Goal: Task Accomplishment & Management: Manage account settings

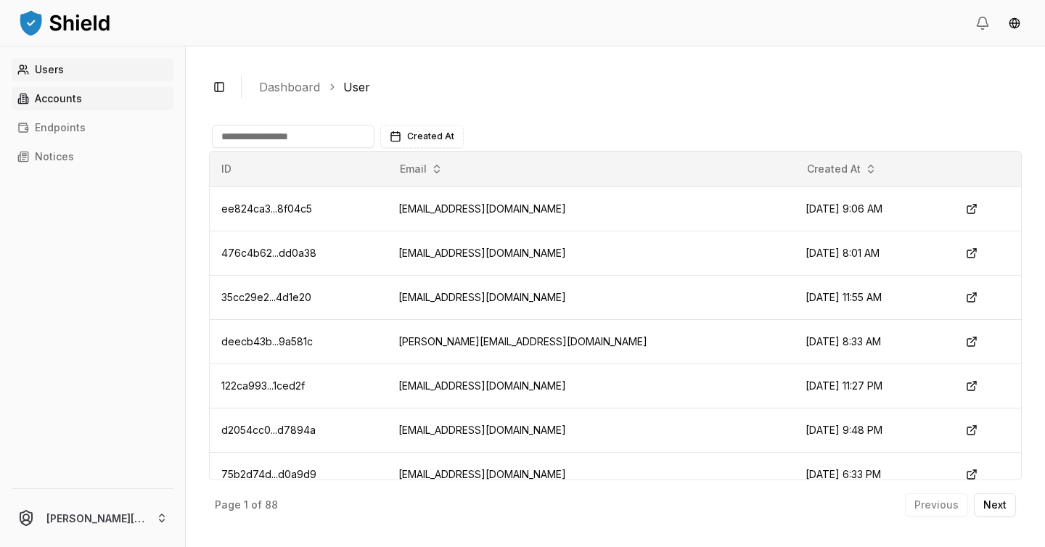
click at [78, 108] on link "Accounts" at bounding box center [93, 98] width 162 height 23
click at [88, 96] on link "Accounts" at bounding box center [93, 98] width 162 height 23
click at [89, 105] on link "Accounts" at bounding box center [93, 98] width 162 height 23
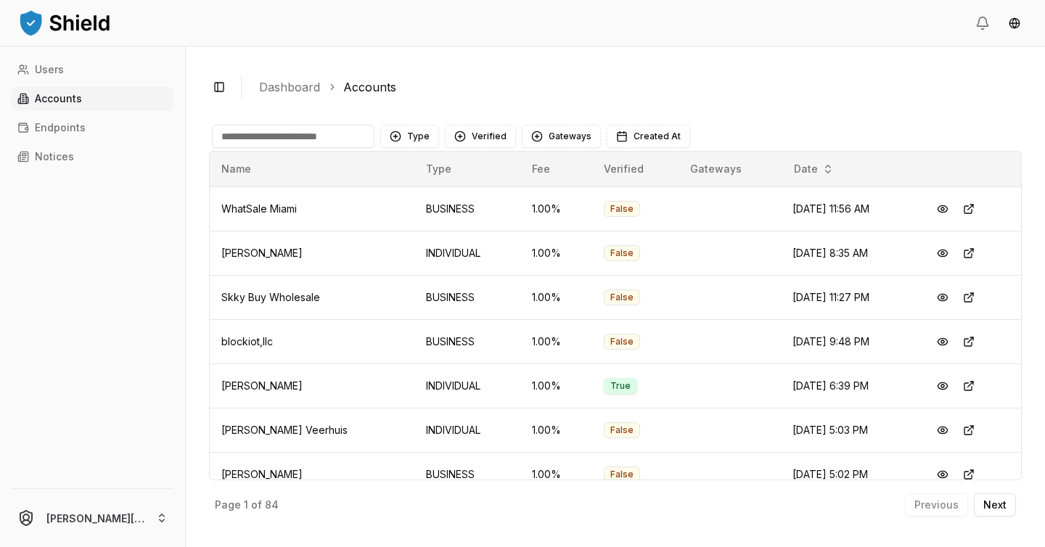
click at [330, 141] on input at bounding box center [293, 136] width 163 height 23
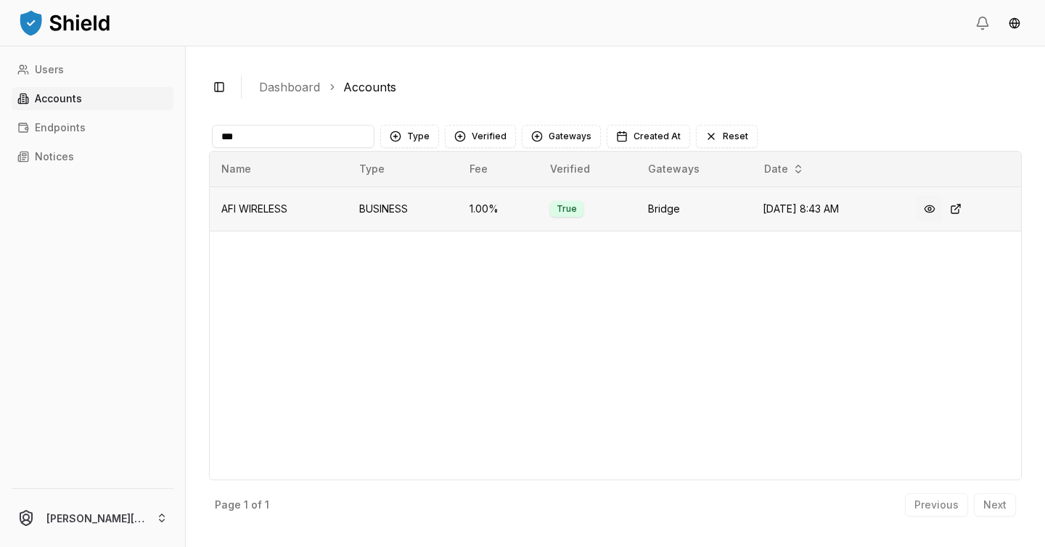
type input "***"
click at [928, 205] on button at bounding box center [930, 209] width 26 height 26
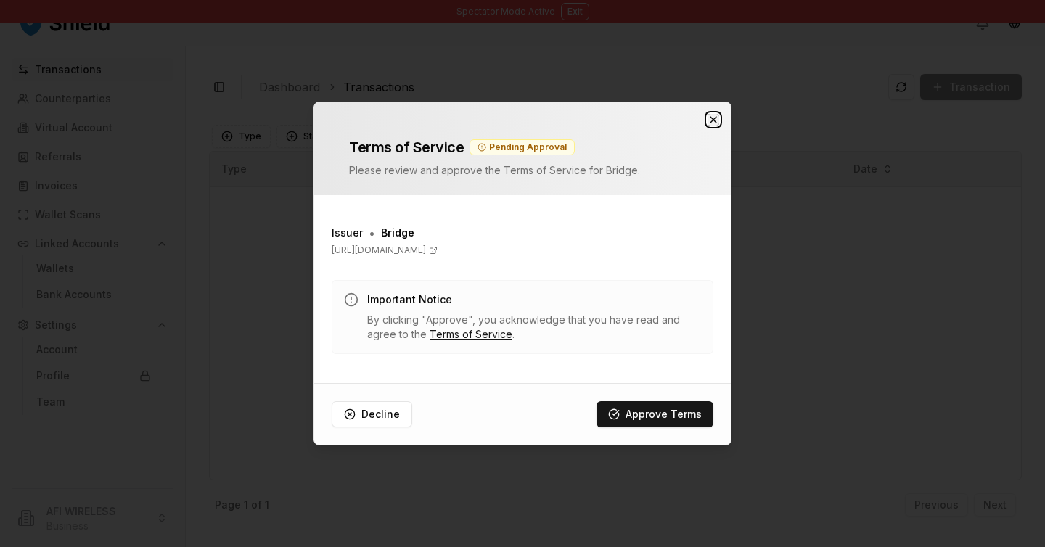
click at [710, 123] on icon "button" at bounding box center [714, 120] width 12 height 12
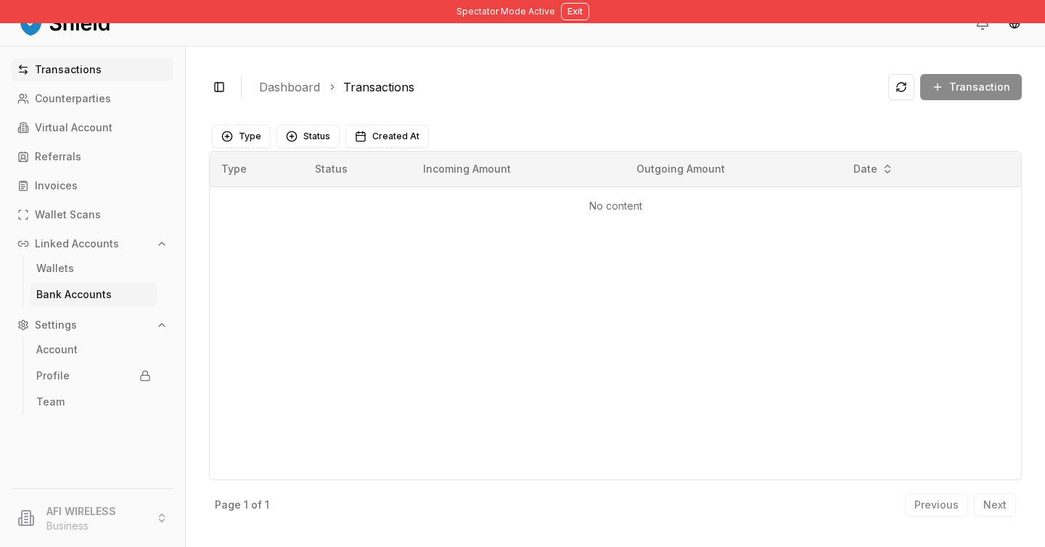
click at [87, 285] on link "Bank Accounts" at bounding box center [93, 294] width 126 height 23
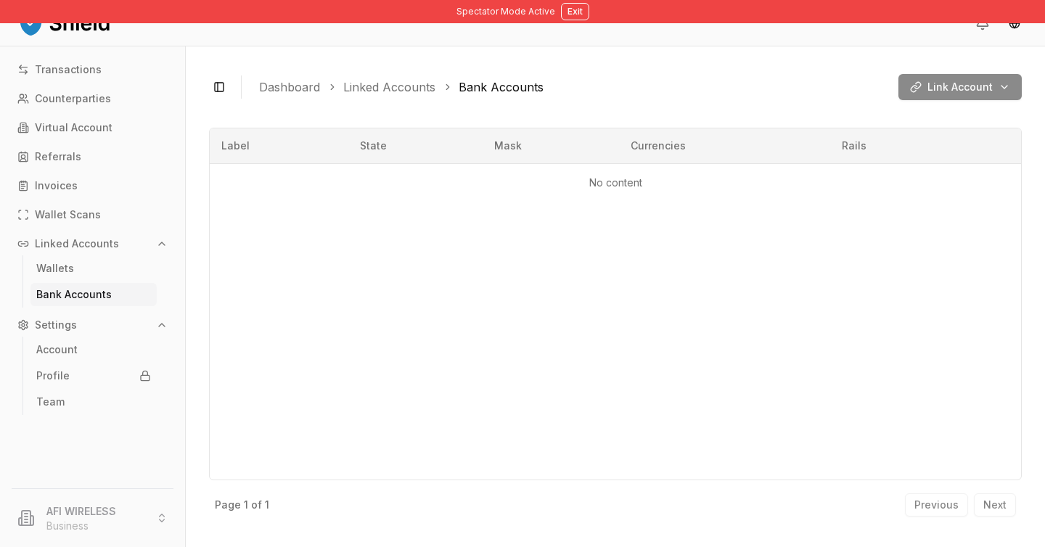
click at [1008, 91] on div "Link Account" at bounding box center [960, 87] width 123 height 26
click at [1006, 91] on div "Link Account" at bounding box center [960, 87] width 123 height 26
click at [91, 129] on p "Virtual Account" at bounding box center [74, 128] width 78 height 10
